Goal: Task Accomplishment & Management: Use online tool/utility

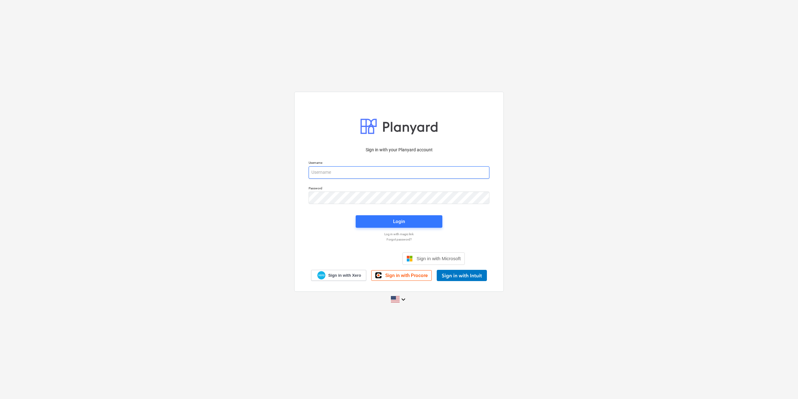
type input "[EMAIL_ADDRESS][DOMAIN_NAME]"
click at [403, 229] on div "Login" at bounding box center [399, 221] width 94 height 20
click at [402, 221] on div "Login" at bounding box center [399, 221] width 12 height 8
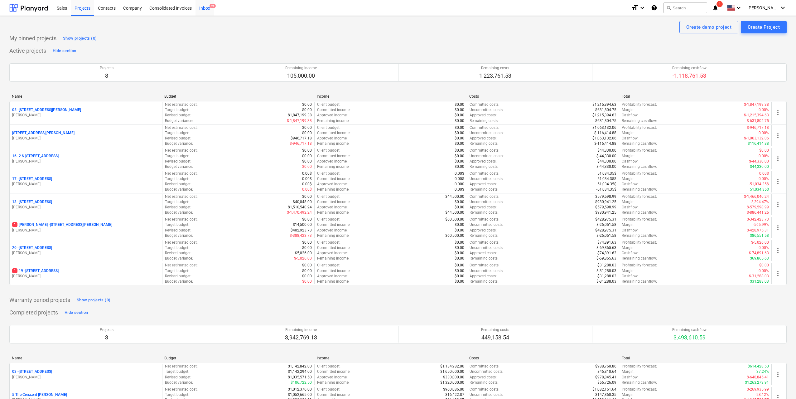
click at [204, 8] on div "Inbox 9+" at bounding box center [204, 8] width 18 height 16
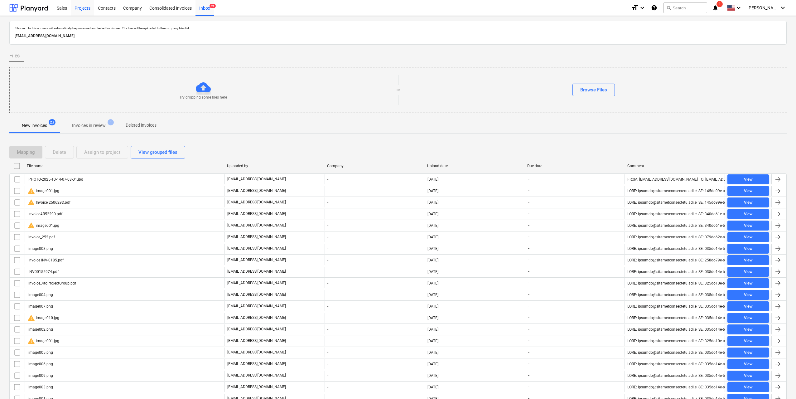
click at [80, 5] on div "Projects" at bounding box center [82, 8] width 23 height 16
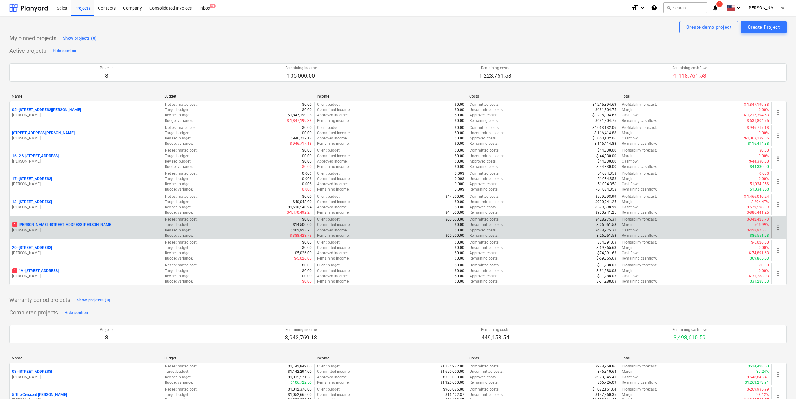
click at [84, 224] on p "[STREET_ADDRESS][PERSON_NAME][PERSON_NAME]" at bounding box center [62, 224] width 100 height 5
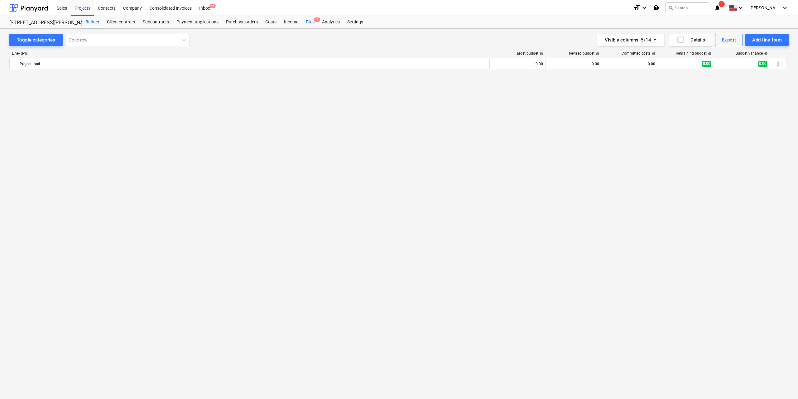
click at [309, 21] on div "Files 1" at bounding box center [310, 22] width 16 height 12
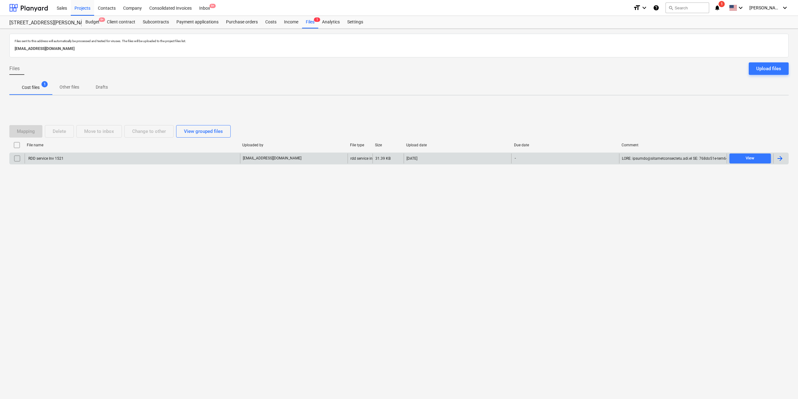
click at [57, 156] on div "RDD service Inv 1521" at bounding box center [45, 158] width 36 height 4
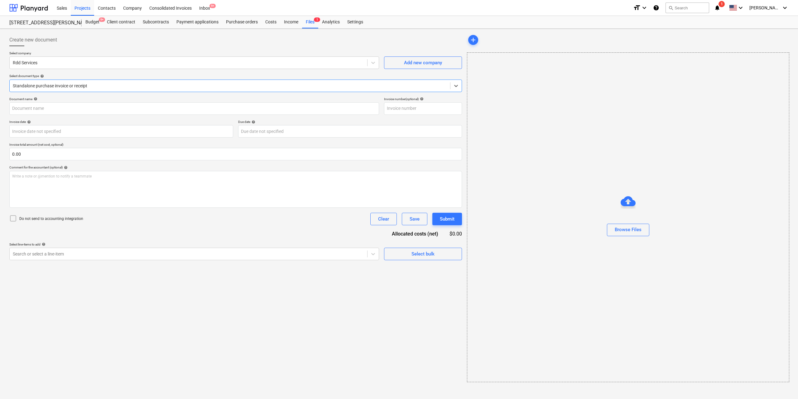
type input "1521"
type input "[DATE]"
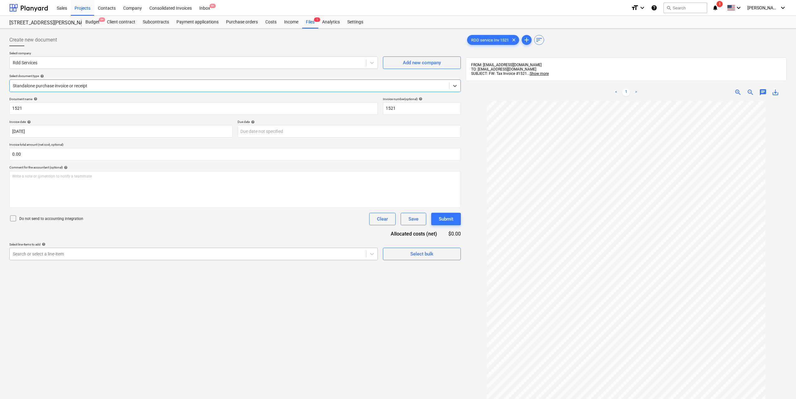
click at [163, 257] on div "Search or select a line-item" at bounding box center [188, 253] width 356 height 9
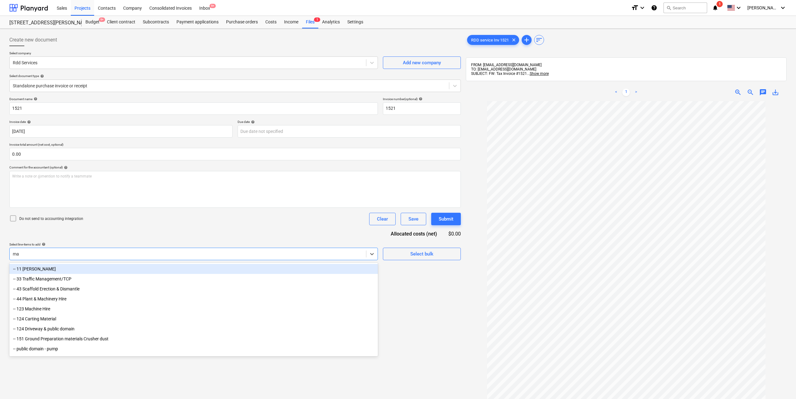
type input "mas"
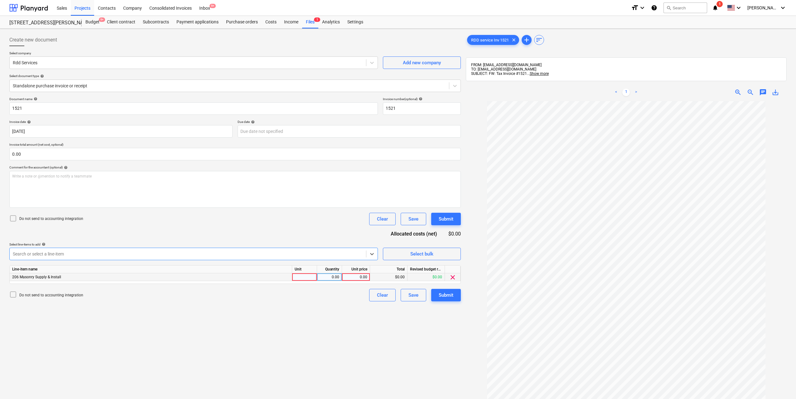
click at [307, 277] on div at bounding box center [304, 277] width 25 height 8
type input "1"
click at [325, 273] on div "Quantity" at bounding box center [329, 269] width 25 height 8
click at [336, 277] on div "0.00" at bounding box center [330, 277] width 20 height 8
type input "1"
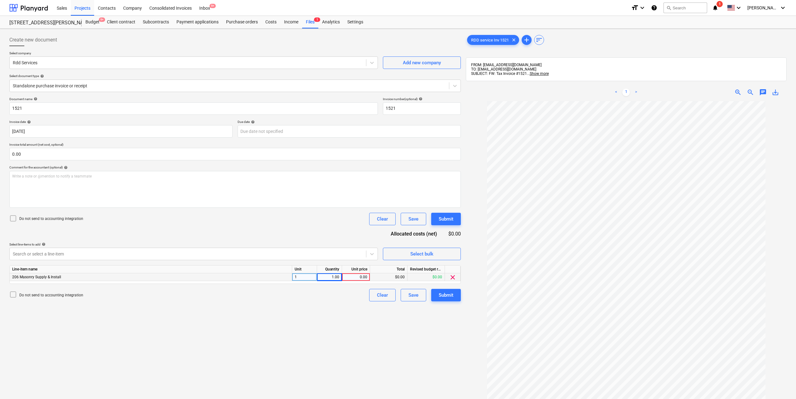
click at [348, 274] on div "0.00" at bounding box center [356, 277] width 23 height 8
type input "600"
click at [312, 336] on div "Create new document Select company Rdd Services Add new company Select document…" at bounding box center [235, 258] width 456 height 454
click at [449, 297] on div "Submit" at bounding box center [446, 295] width 15 height 8
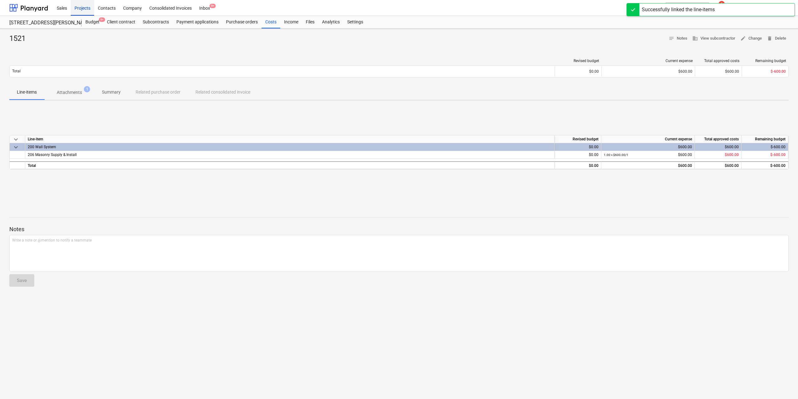
click at [90, 11] on div "Projects" at bounding box center [82, 8] width 23 height 16
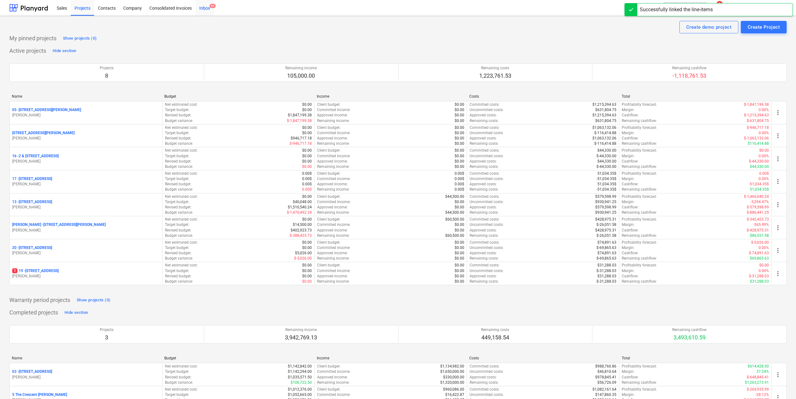
click at [203, 6] on div "Inbox 9+" at bounding box center [204, 8] width 18 height 16
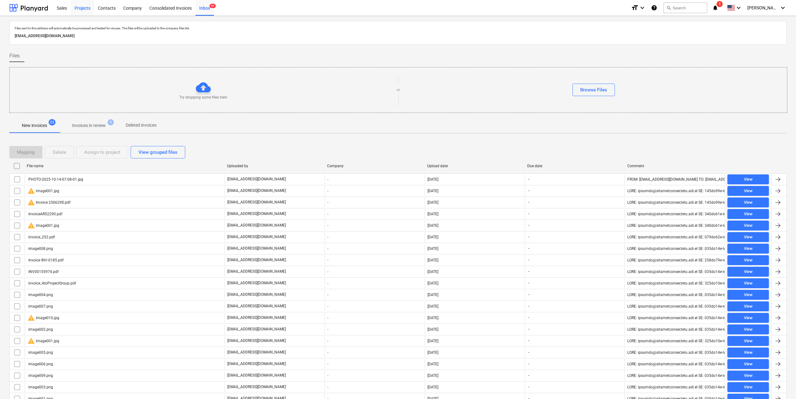
click at [87, 9] on div "Projects" at bounding box center [82, 8] width 23 height 16
